Goal: Transaction & Acquisition: Book appointment/travel/reservation

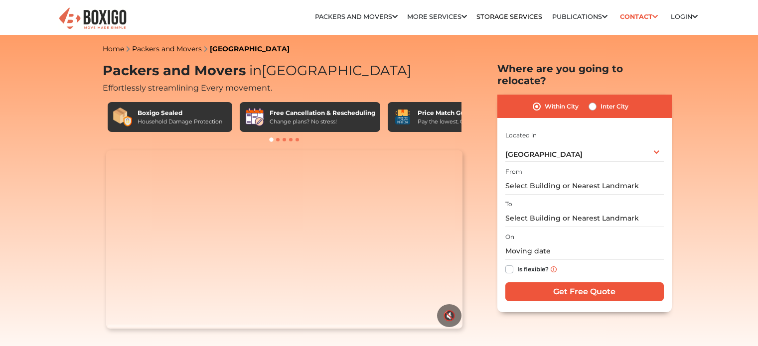
click at [93, 16] on img at bounding box center [93, 18] width 70 height 24
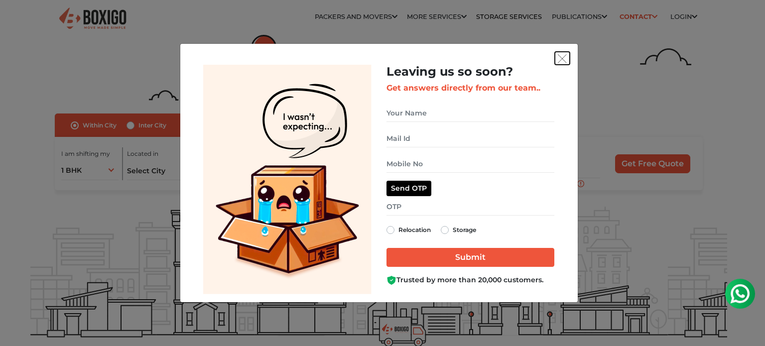
click at [562, 54] on img "get free quote dialog" at bounding box center [562, 58] width 9 height 9
